Goal: Navigation & Orientation: Understand site structure

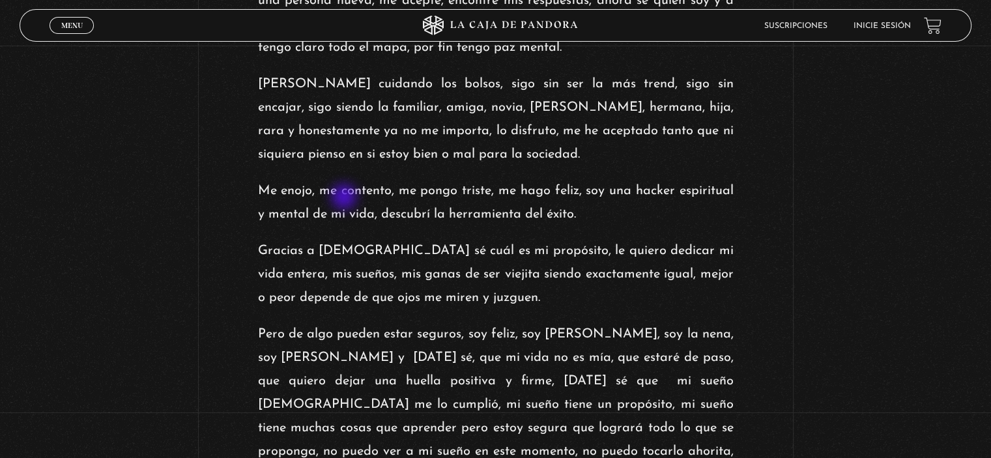
scroll to position [1799, 0]
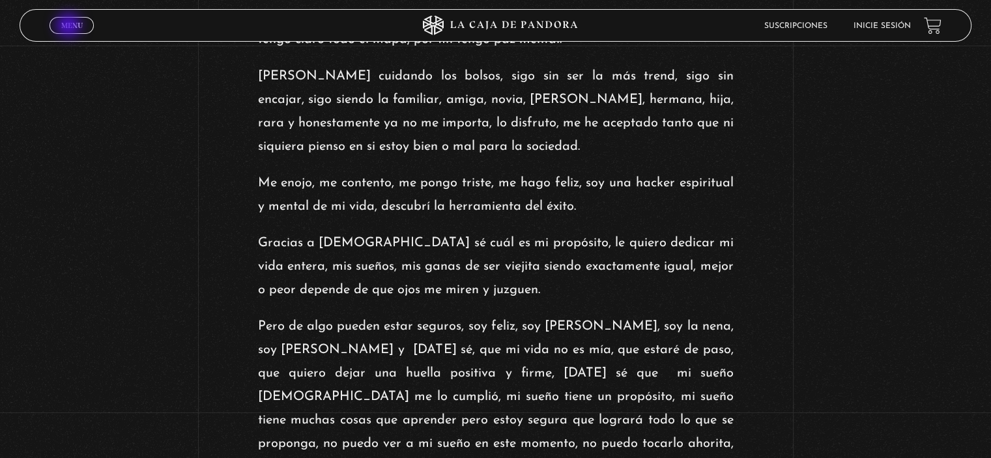
click at [70, 27] on span "Menu" at bounding box center [72, 26] width 22 height 8
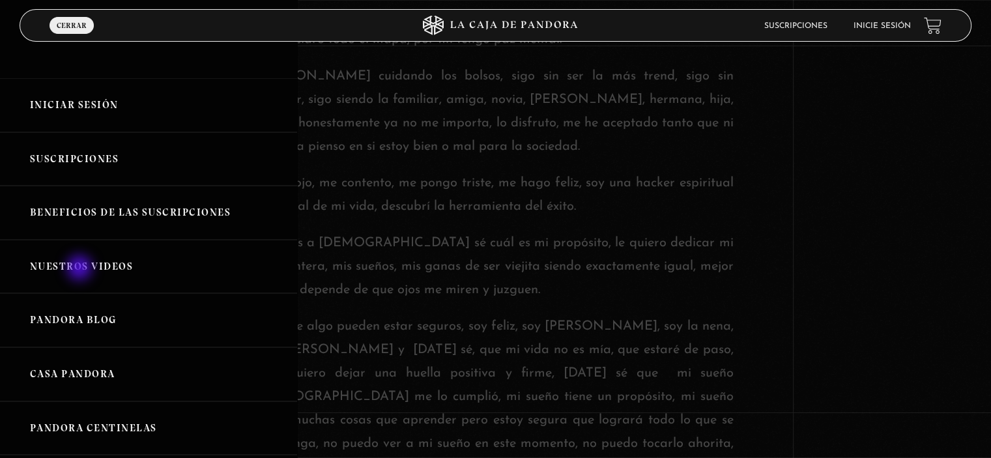
click at [81, 269] on link "Nuestros Videos" at bounding box center [148, 267] width 297 height 54
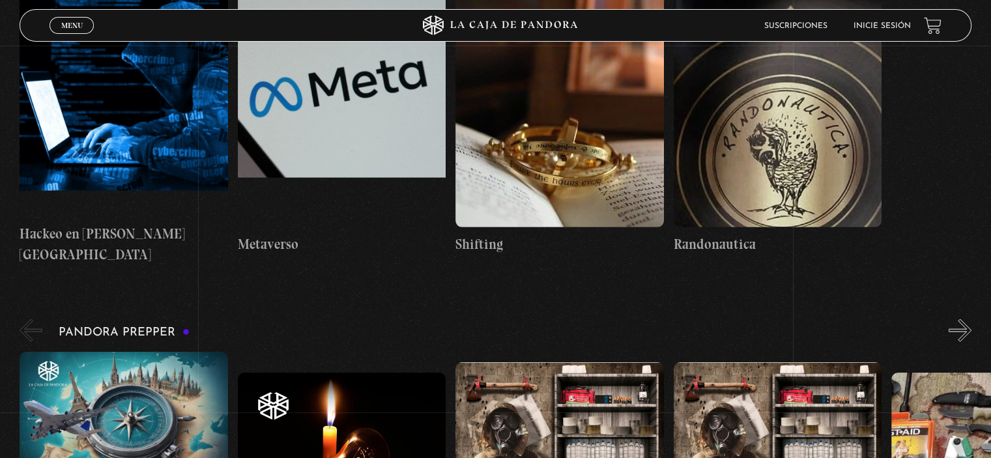
scroll to position [2711, 0]
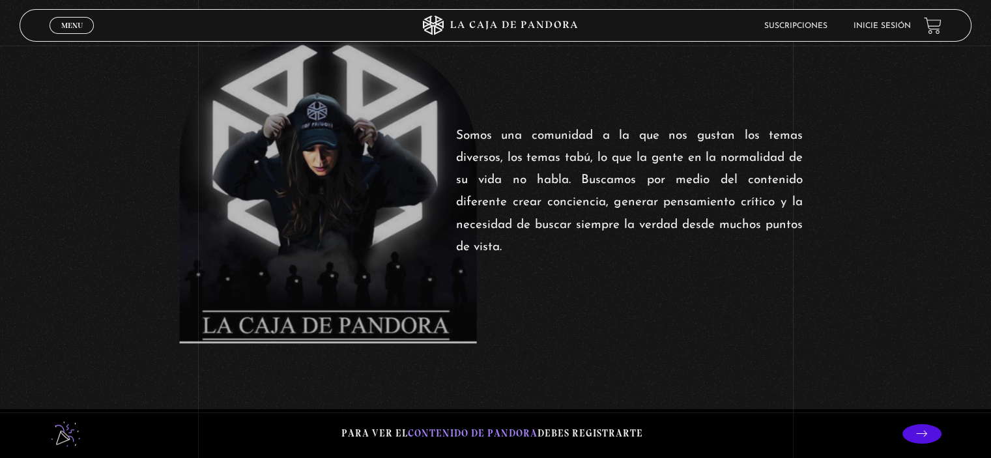
scroll to position [574, 0]
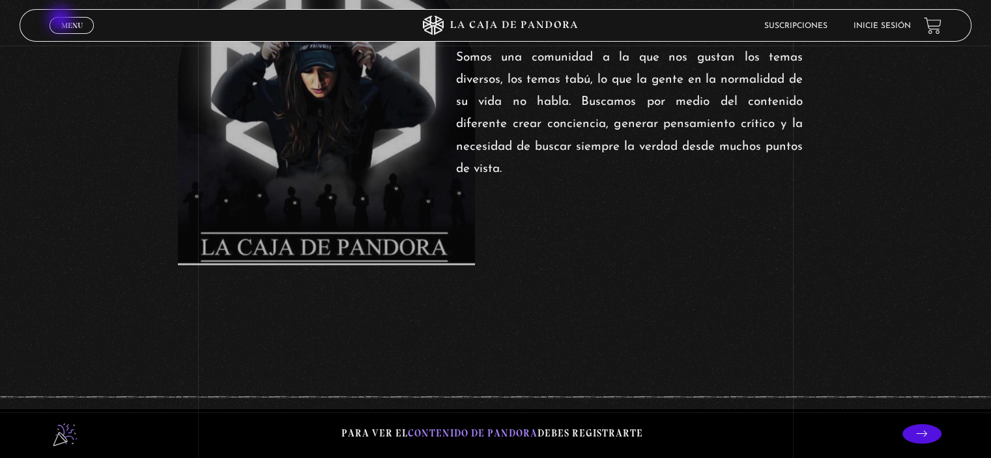
click at [62, 22] on span "Menu" at bounding box center [72, 26] width 22 height 8
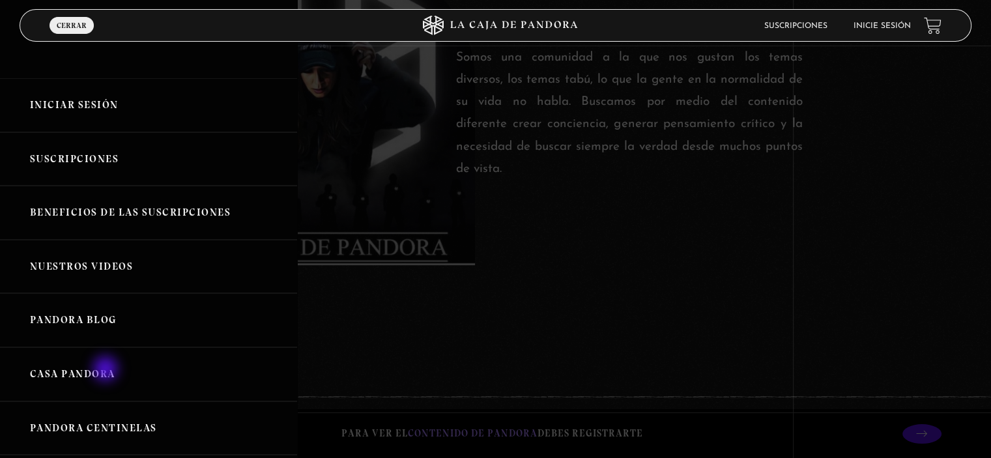
click at [107, 370] on link "Casa Pandora" at bounding box center [148, 374] width 297 height 54
click at [70, 425] on link "Pandora Centinelas" at bounding box center [148, 428] width 297 height 54
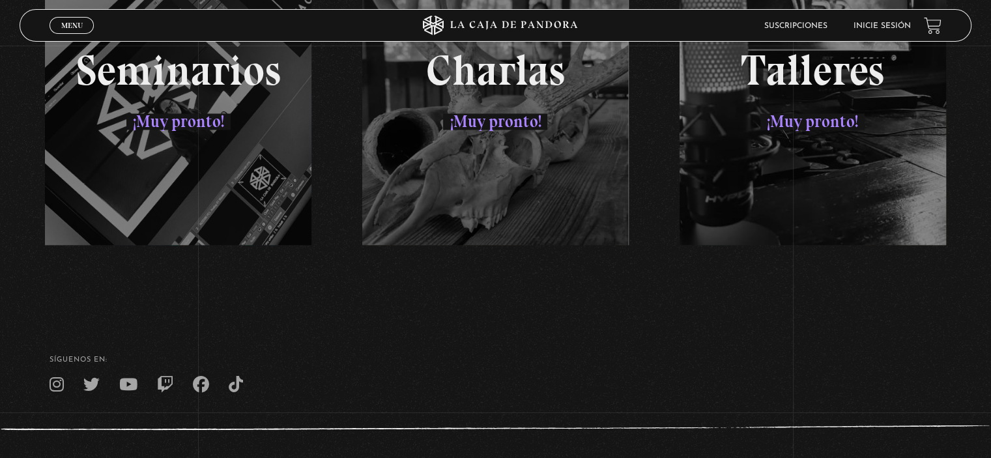
scroll to position [2148, 0]
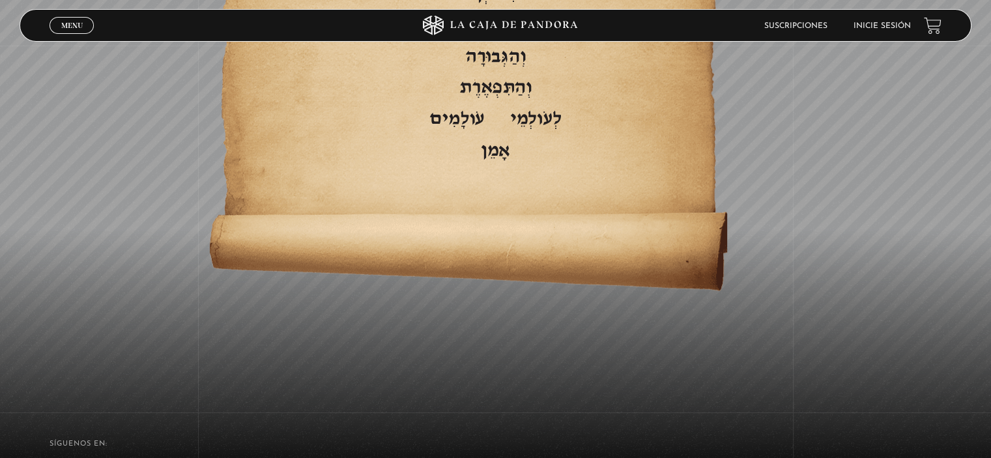
scroll to position [2835, 0]
